Goal: Task Accomplishment & Management: Manage account settings

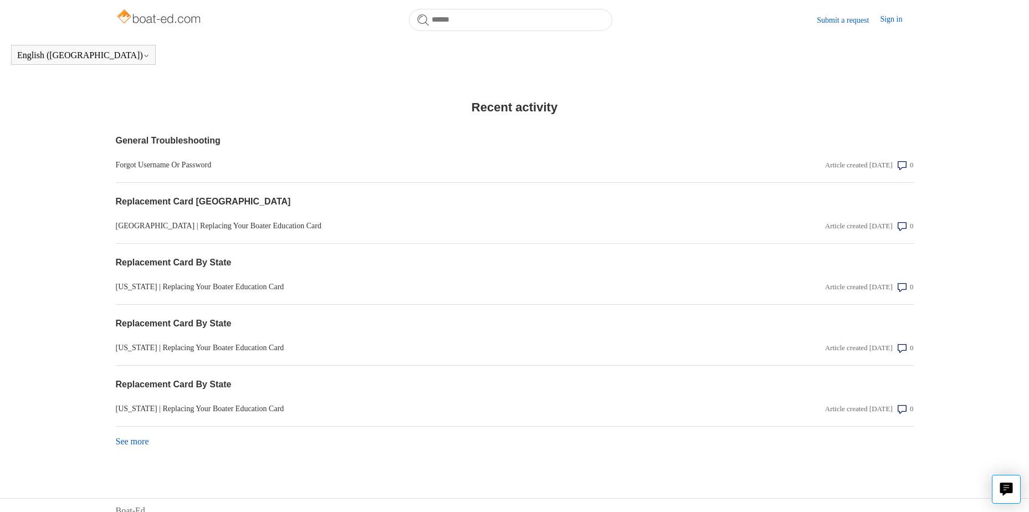
scroll to position [855, 0]
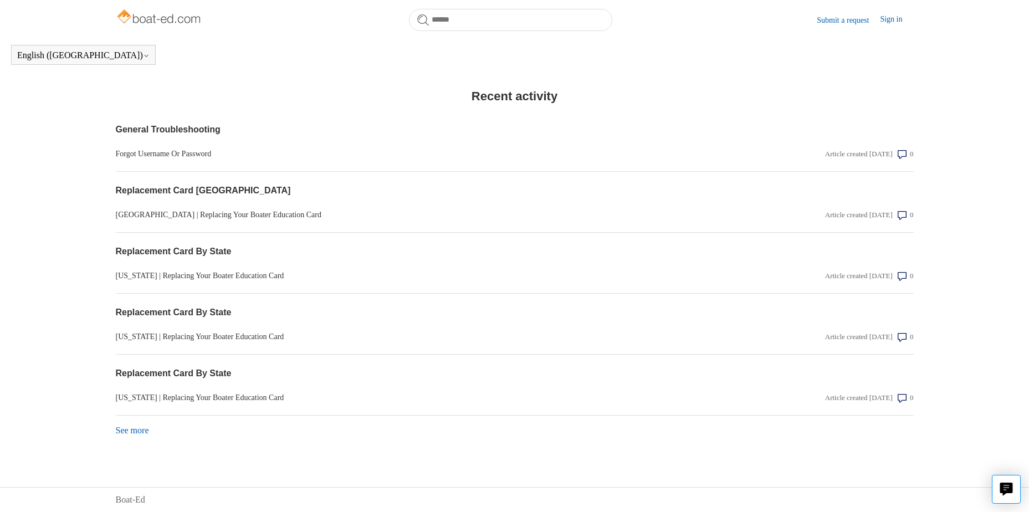
click at [124, 430] on link "See more items from recent activity" at bounding box center [132, 430] width 33 height 9
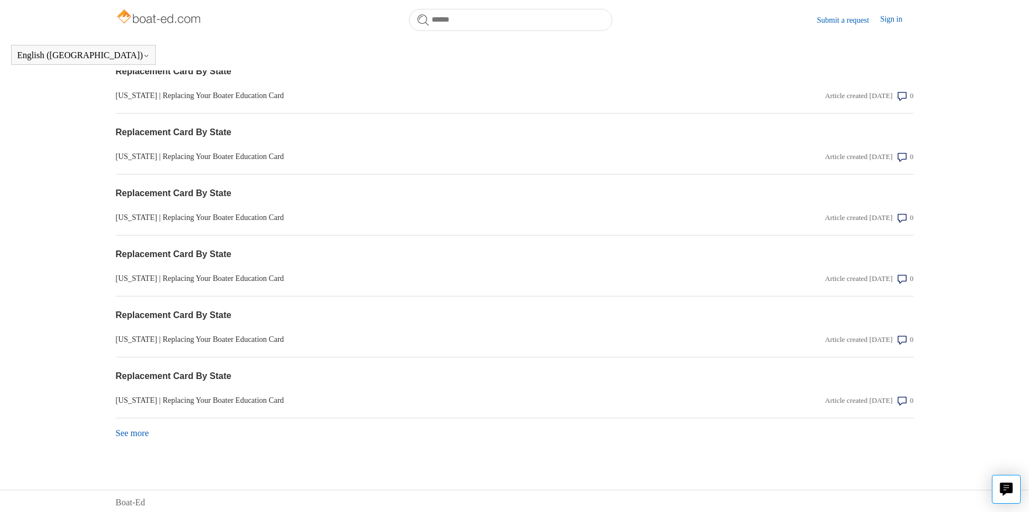
scroll to position [1160, 0]
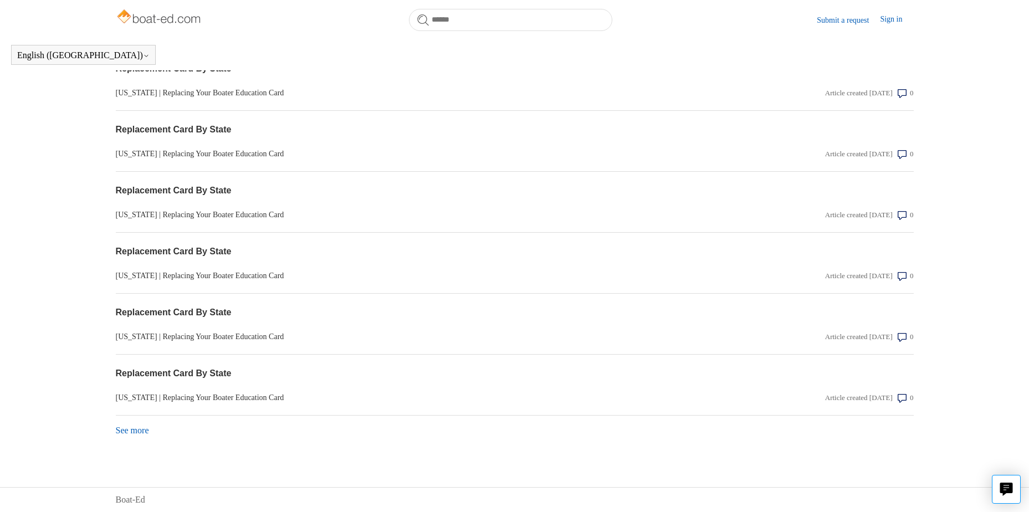
click at [132, 429] on link "See more items from recent activity" at bounding box center [132, 430] width 33 height 9
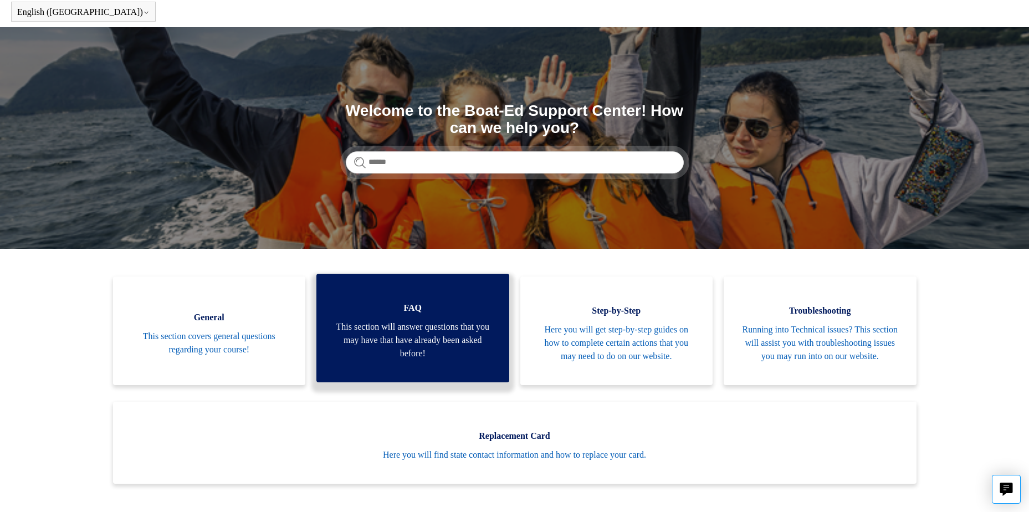
scroll to position [0, 0]
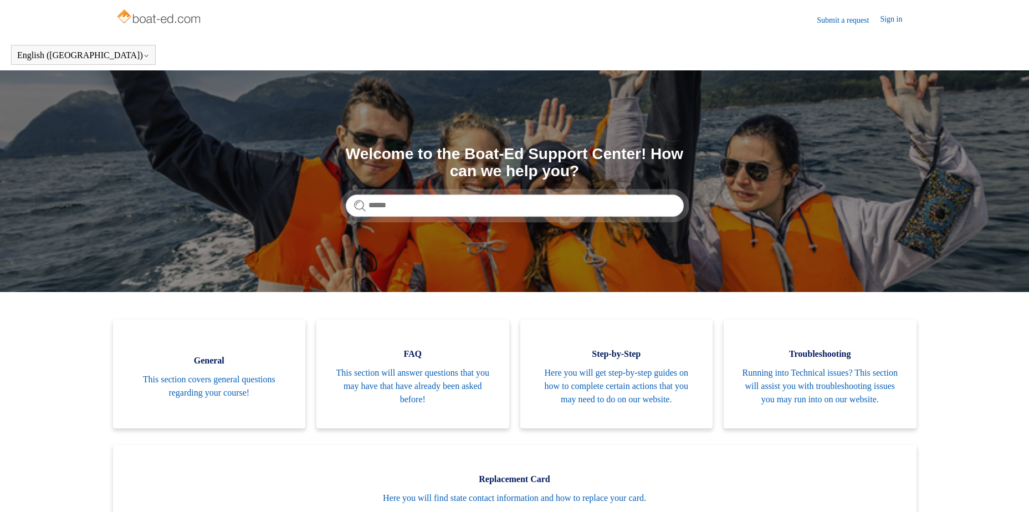
click at [895, 22] on link "Sign in" at bounding box center [896, 19] width 33 height 13
click at [907, 16] on span "[PERSON_NAME]" at bounding box center [873, 19] width 79 height 10
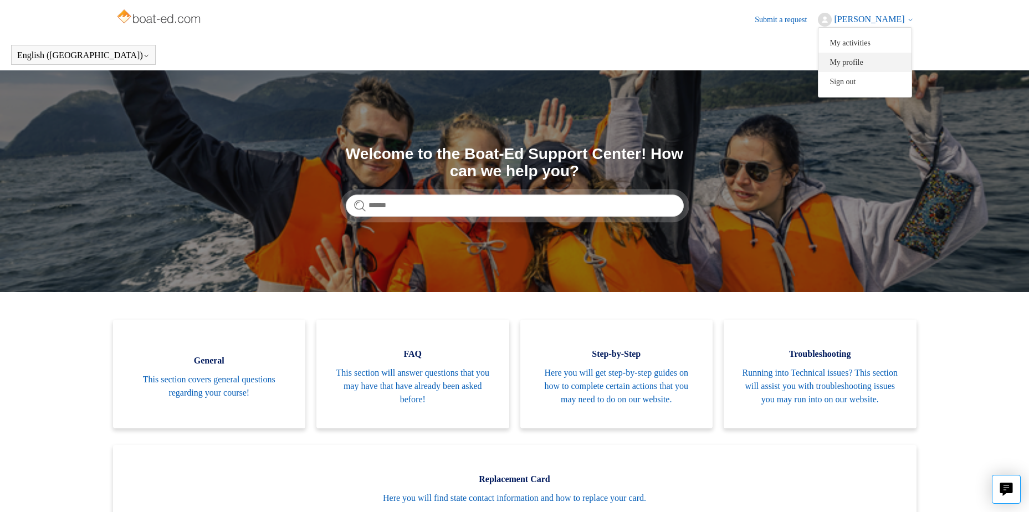
click at [876, 67] on link "My profile" at bounding box center [864, 62] width 93 height 19
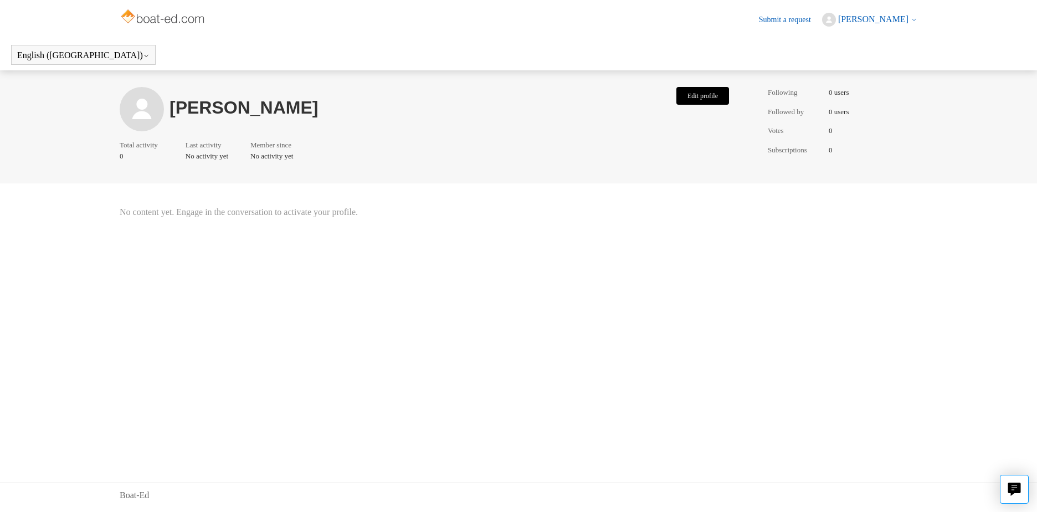
click at [694, 93] on button "Edit profile" at bounding box center [702, 96] width 53 height 18
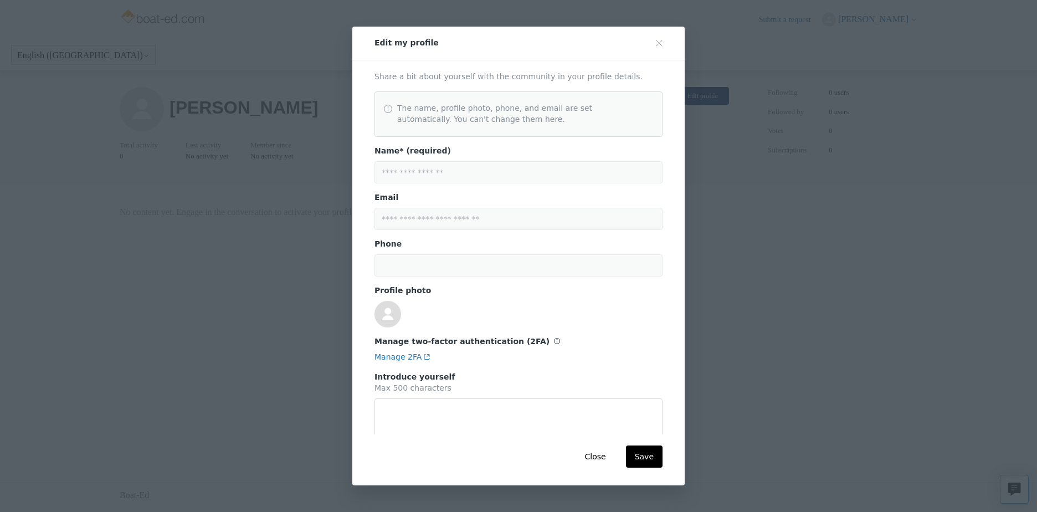
scroll to position [27, 0]
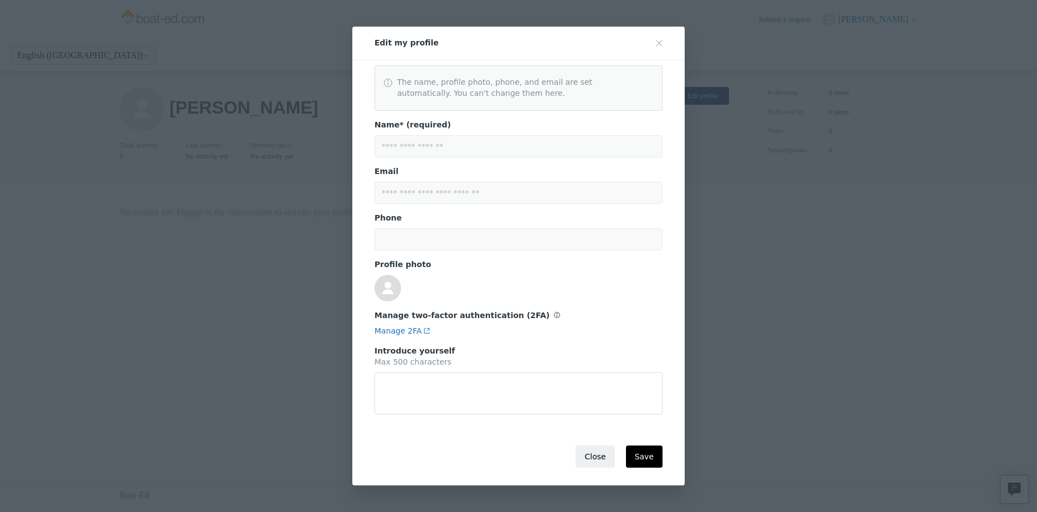
click at [603, 449] on button "Close" at bounding box center [595, 456] width 39 height 22
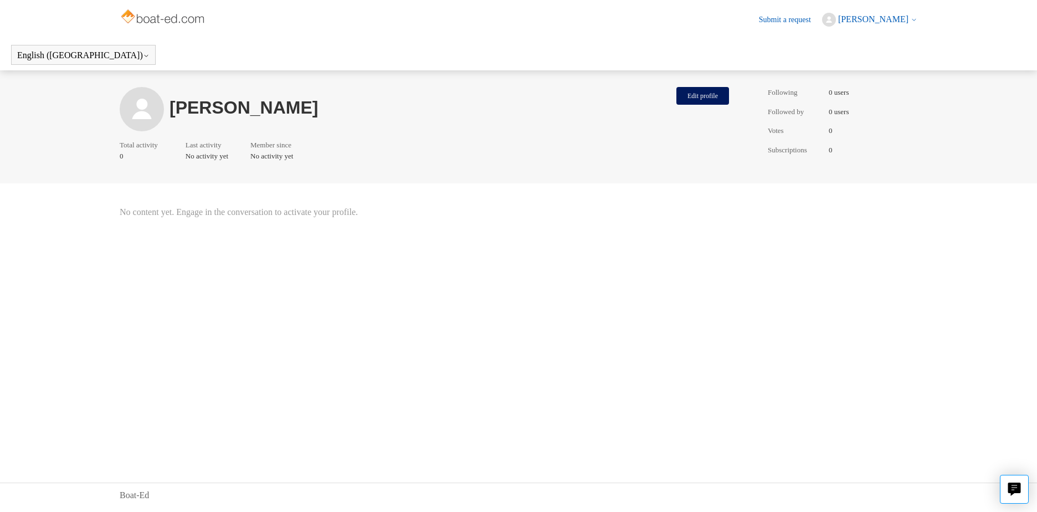
click at [865, 18] on span "[PERSON_NAME]" at bounding box center [873, 18] width 70 height 9
click at [846, 61] on link "My profile" at bounding box center [869, 62] width 93 height 19
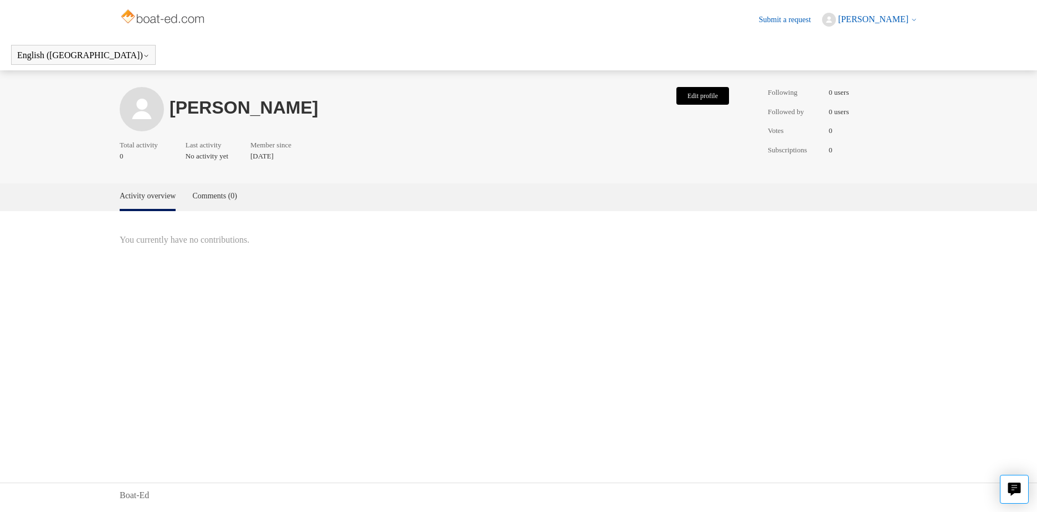
click at [679, 92] on button "Edit profile" at bounding box center [702, 96] width 53 height 18
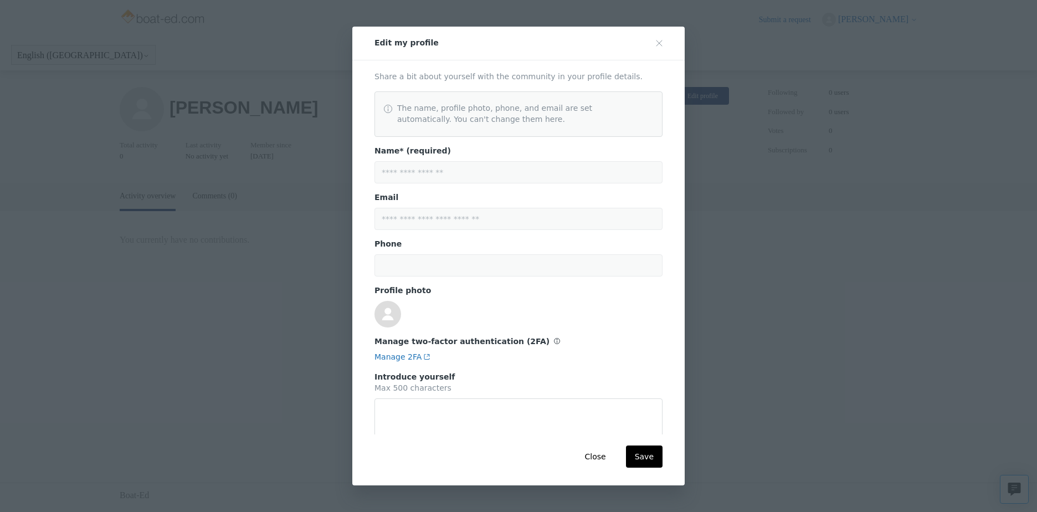
click at [652, 42] on button "Close modal" at bounding box center [659, 43] width 22 height 22
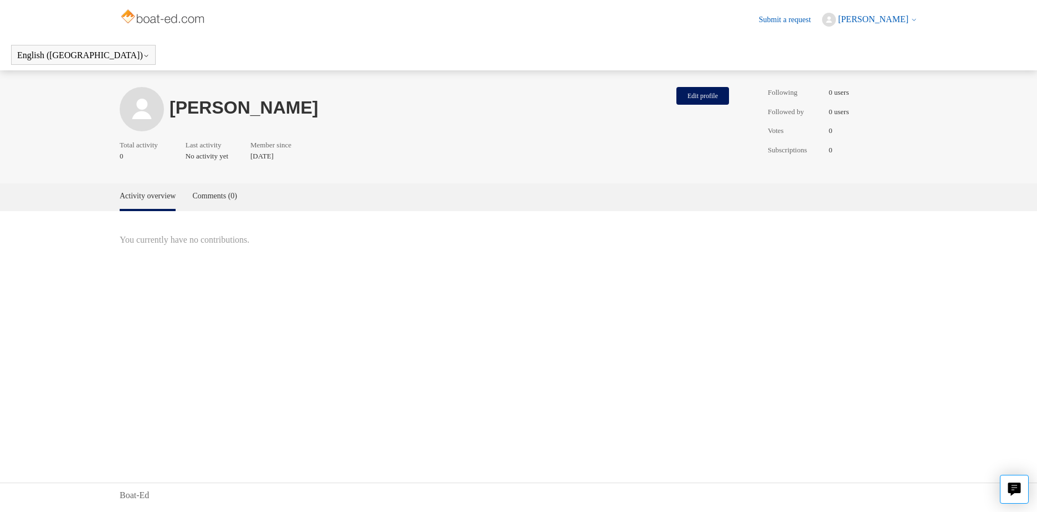
click at [852, 11] on header "Submit a request [PERSON_NAME] My activities My profile Sign out" at bounding box center [519, 19] width 798 height 39
click at [845, 19] on span "[PERSON_NAME]" at bounding box center [873, 18] width 70 height 9
click at [844, 86] on link "Sign out" at bounding box center [869, 81] width 93 height 19
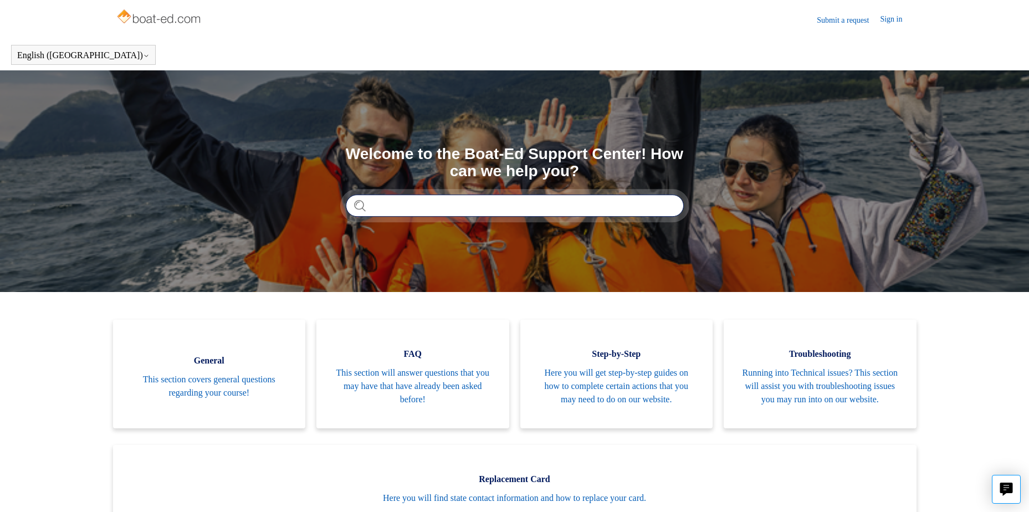
click at [560, 211] on input "Search" at bounding box center [515, 205] width 338 height 22
click at [891, 14] on link "Sign in" at bounding box center [896, 19] width 33 height 13
